Goal: Task Accomplishment & Management: Complete application form

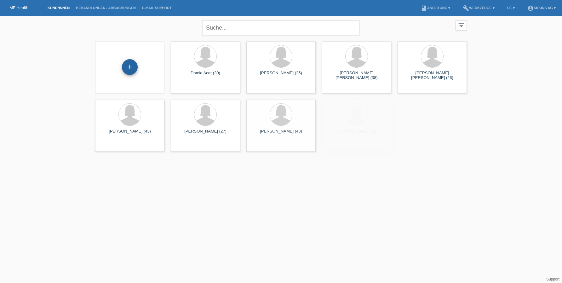
click at [128, 66] on div "+" at bounding box center [129, 67] width 15 height 11
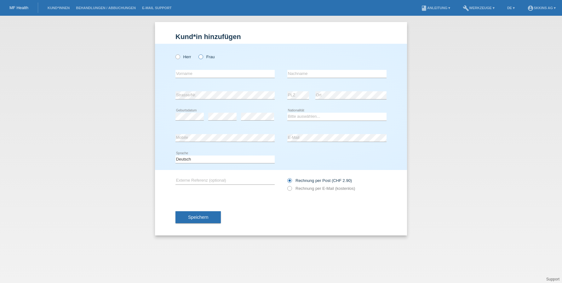
click at [197, 54] on icon at bounding box center [197, 54] width 0 height 0
click at [202, 57] on input "Frau" at bounding box center [200, 56] width 4 height 4
radio input "true"
type input "Theodora"
type input "Savic"
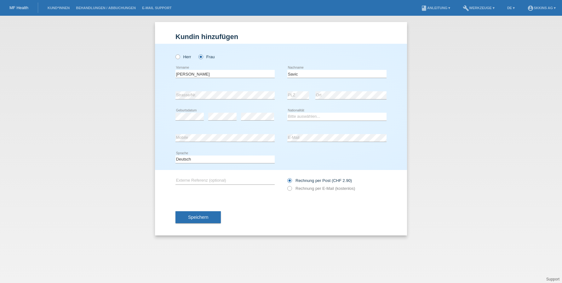
click at [222, 100] on div "error Strasse/Nr." at bounding box center [224, 95] width 99 height 21
click at [307, 121] on icon at bounding box center [336, 121] width 99 height 0
select select "CH"
click at [286, 96] on div "error Strasse/Nr. error PLZ error Ort" at bounding box center [280, 95] width 211 height 21
click at [293, 190] on label "Rechnung per E-Mail (kostenlos)" at bounding box center [321, 188] width 68 height 5
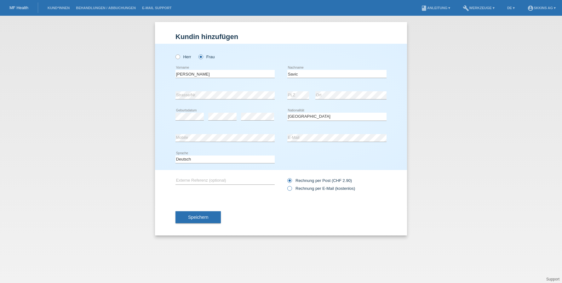
click at [291, 190] on input "Rechnung per E-Mail (kostenlos)" at bounding box center [289, 190] width 4 height 8
radio input "true"
click at [219, 216] on button "Speichern" at bounding box center [197, 217] width 45 height 12
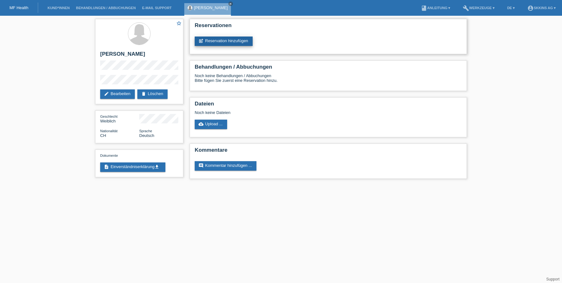
click at [227, 41] on link "post_add Reservation hinzufügen" at bounding box center [224, 41] width 58 height 9
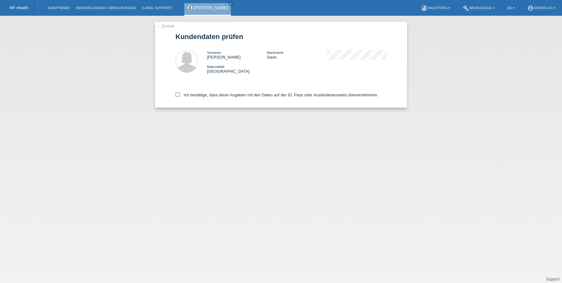
click at [179, 93] on icon at bounding box center [177, 95] width 4 height 4
click at [179, 93] on input "Ich bestätige, dass diese Angaben mit den Daten auf der ID, Pass oder Ausländer…" at bounding box center [177, 95] width 4 height 4
checkbox input "true"
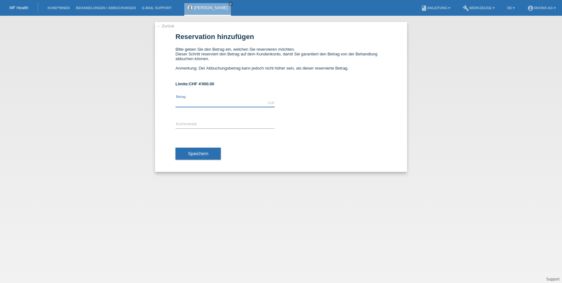
click at [197, 103] on input "text" at bounding box center [224, 103] width 99 height 8
type input "4000.00"
click at [198, 122] on input "text" at bounding box center [224, 125] width 99 height 8
type input "Behandlungen"
click at [202, 157] on button "Speichern" at bounding box center [197, 154] width 45 height 12
